Goal: Task Accomplishment & Management: Use online tool/utility

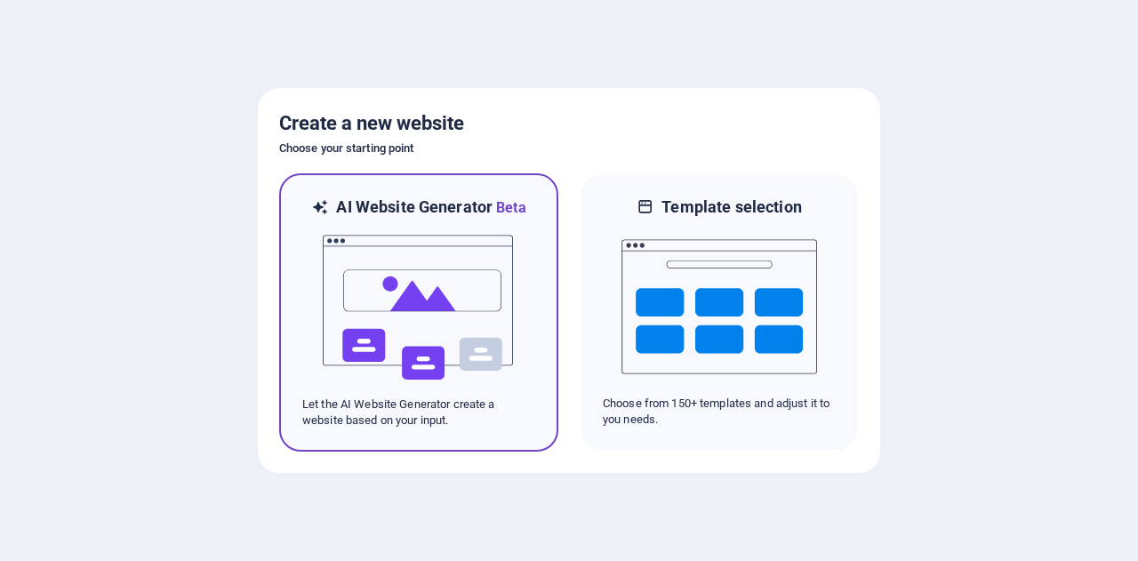
click at [400, 267] on img at bounding box center [419, 308] width 196 height 178
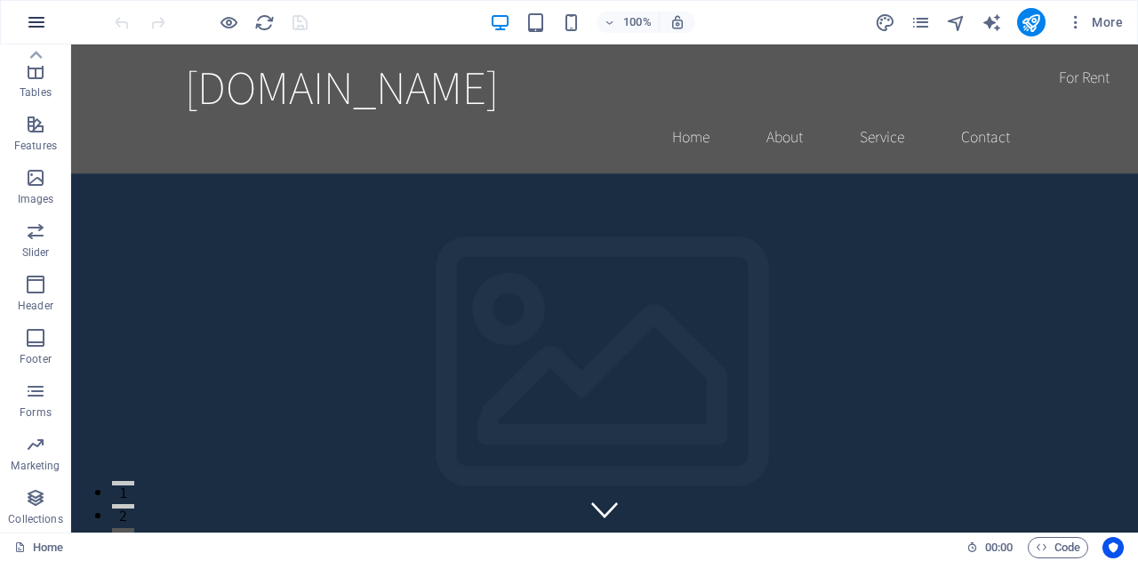
click at [36, 20] on icon "button" at bounding box center [36, 22] width 21 height 21
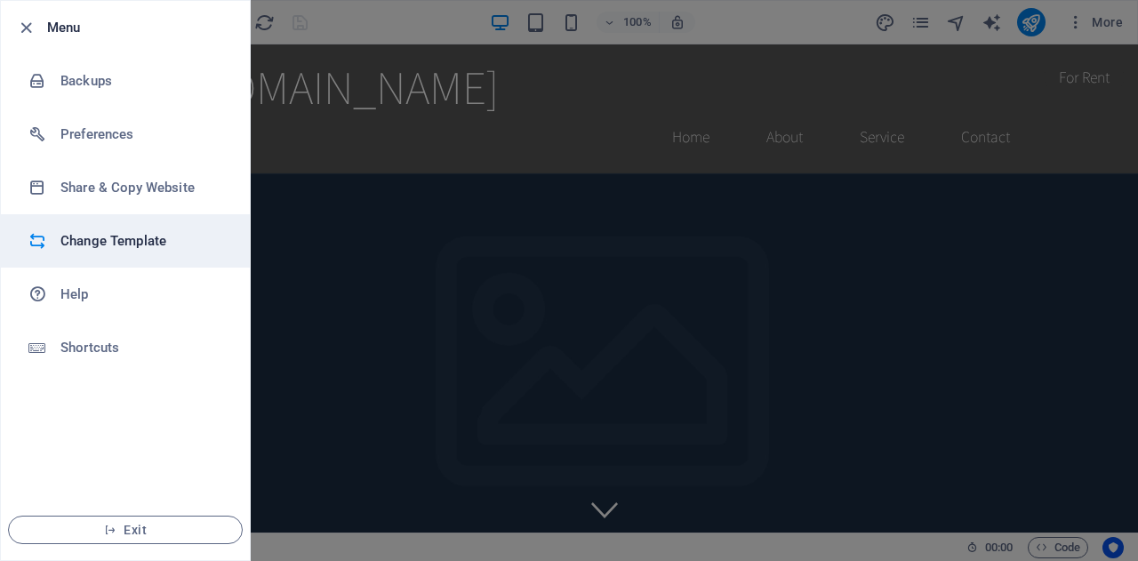
click at [108, 238] on h6 "Change Template" at bounding box center [142, 240] width 164 height 21
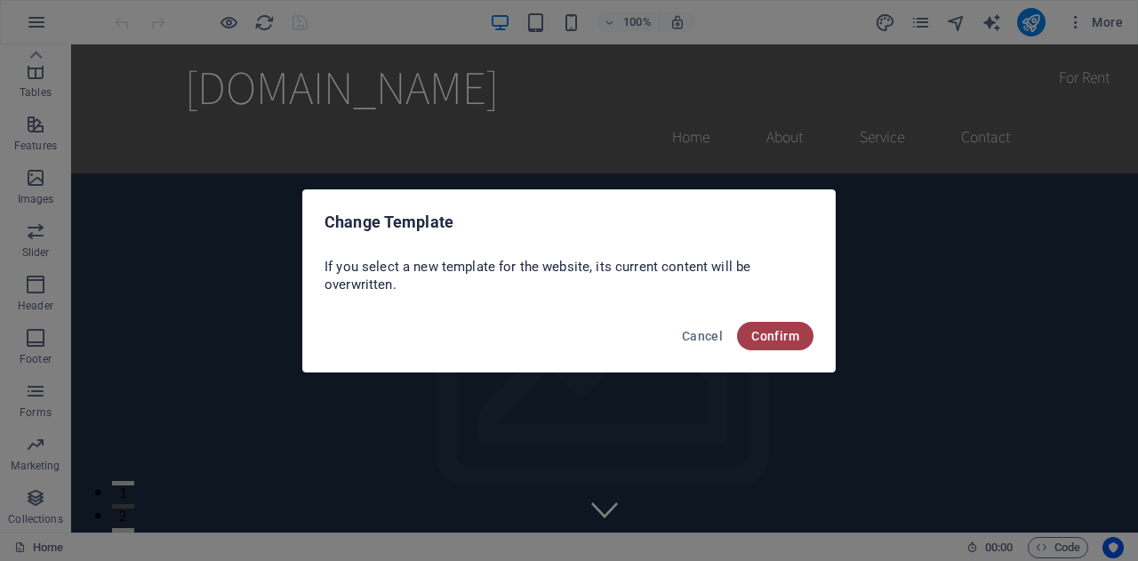
click at [793, 347] on button "Confirm" at bounding box center [775, 336] width 76 height 28
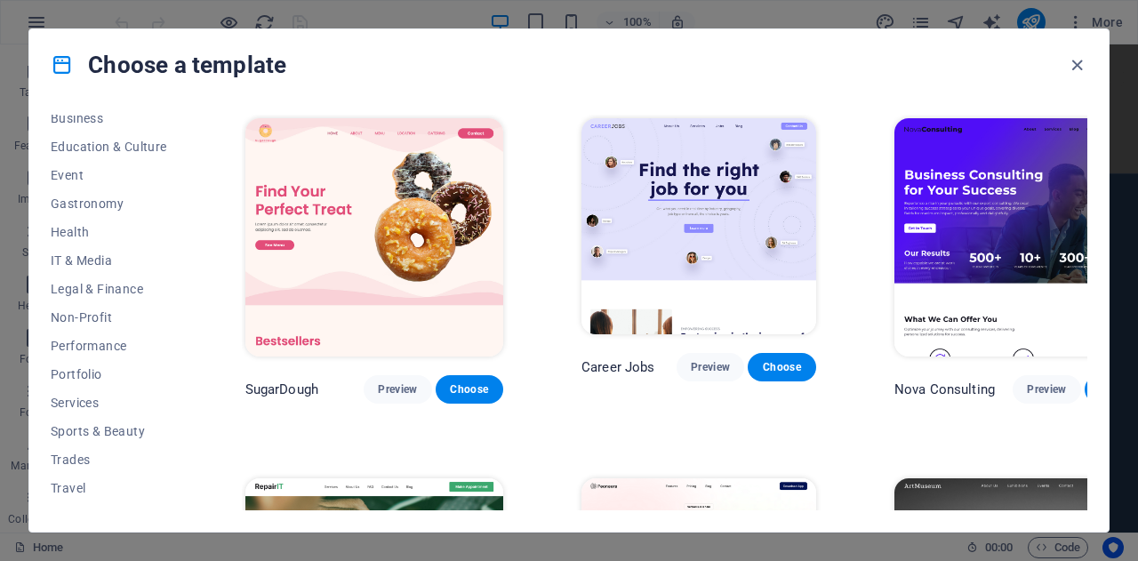
scroll to position [315, 0]
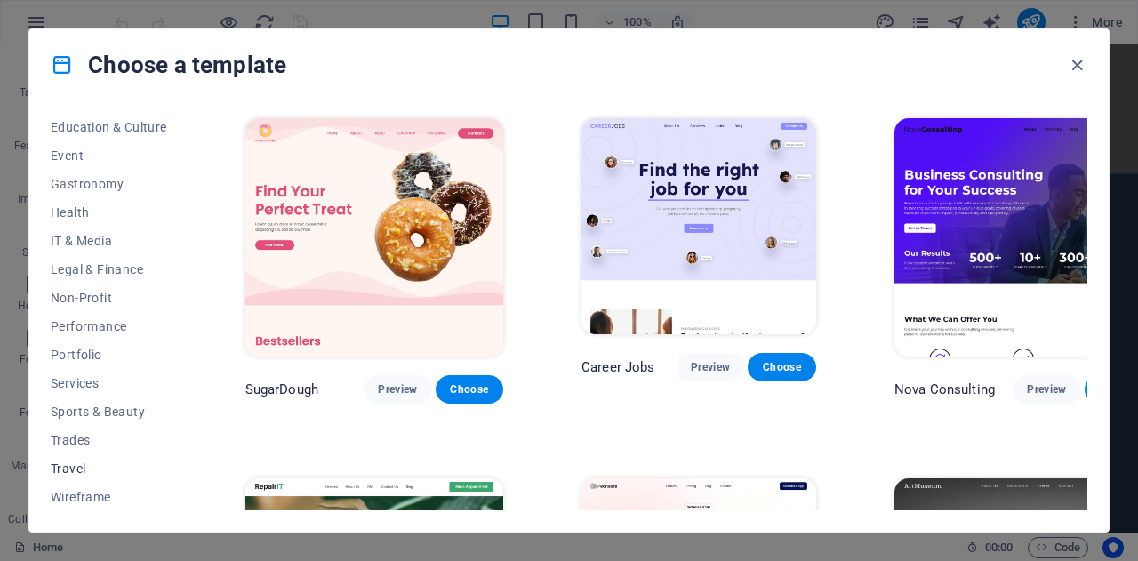
click at [70, 470] on span "Travel" at bounding box center [109, 468] width 116 height 14
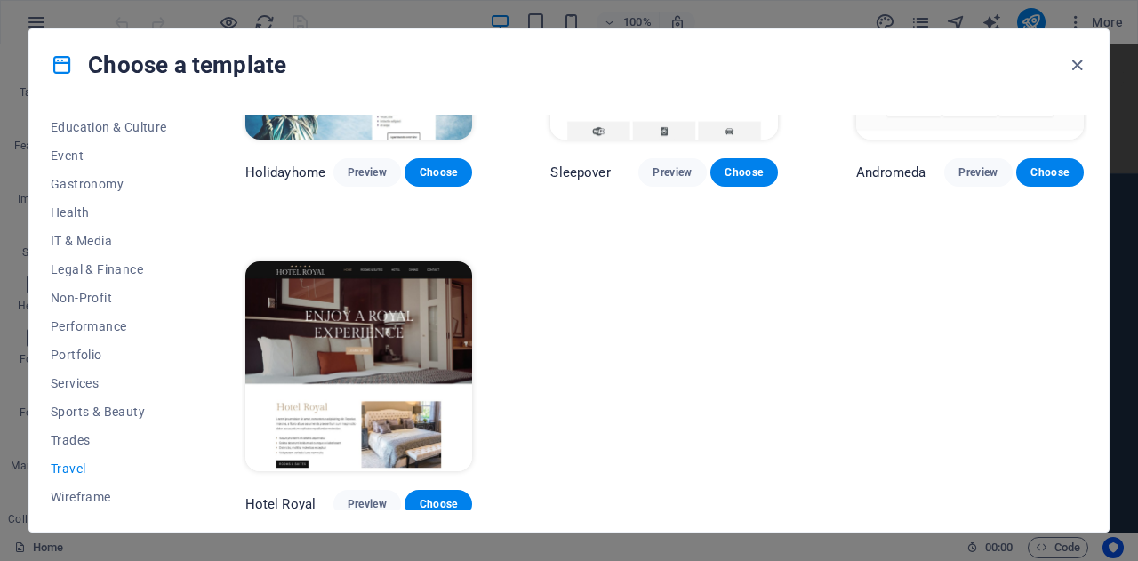
scroll to position [0, 0]
